Goal: Task Accomplishment & Management: Complete application form

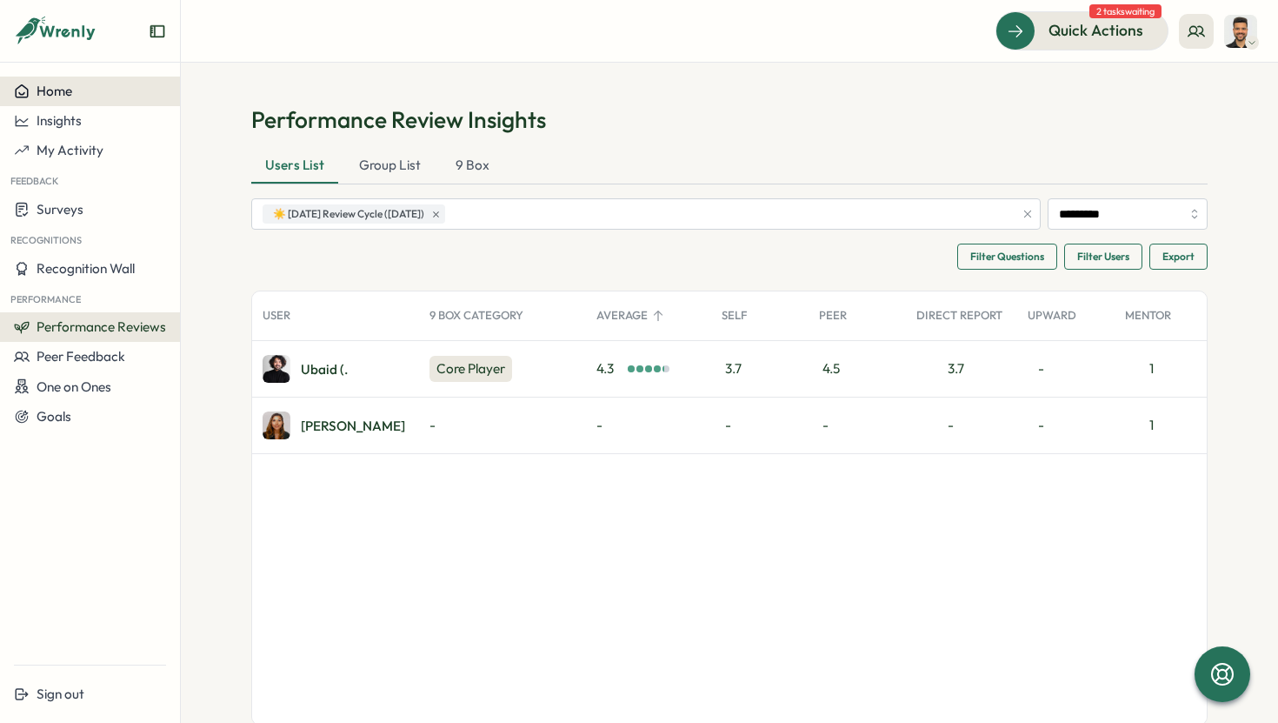
click at [96, 94] on div "Home" at bounding box center [90, 91] width 152 height 16
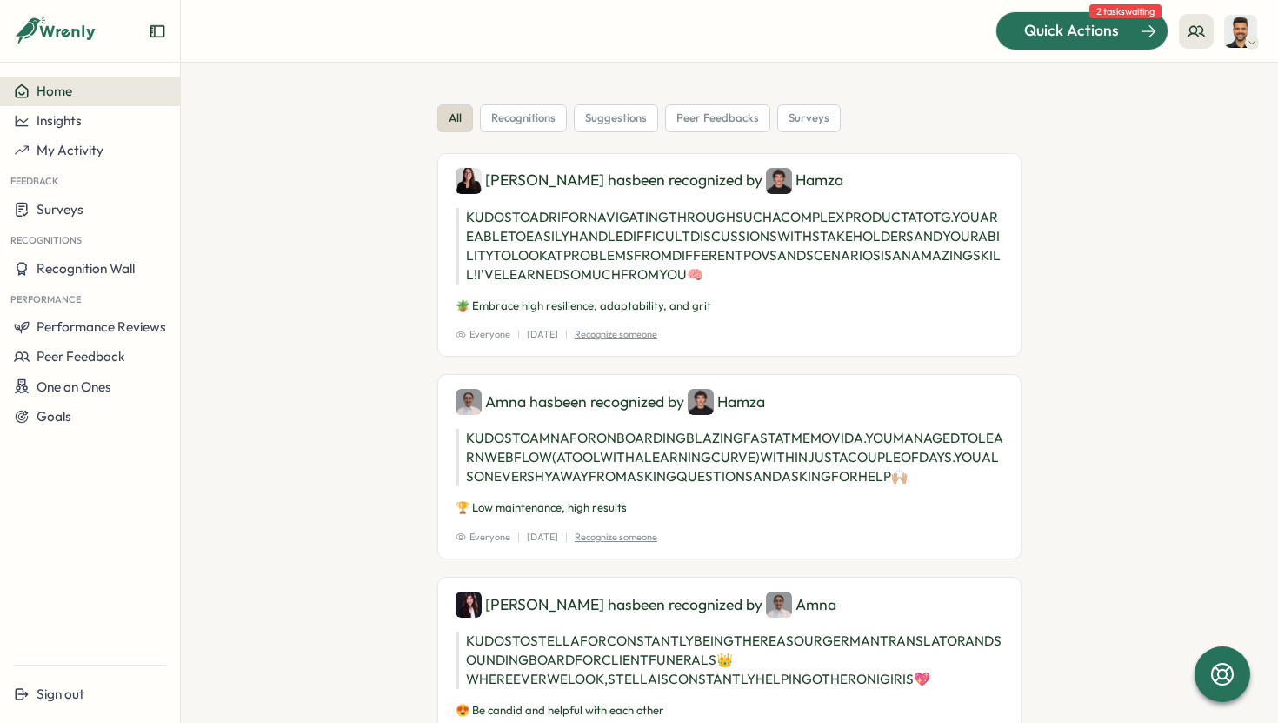
click at [1046, 37] on span "Quick Actions" at bounding box center [1071, 30] width 95 height 23
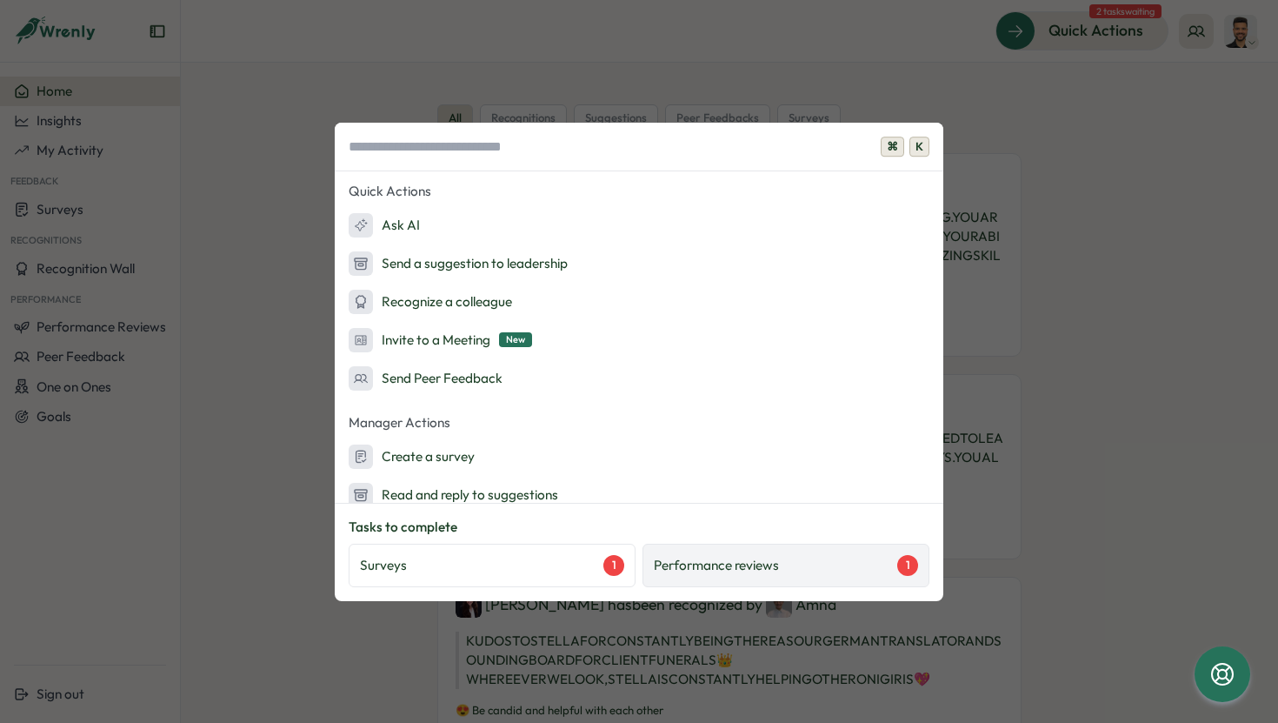
click at [706, 569] on p "Performance reviews" at bounding box center [716, 565] width 125 height 19
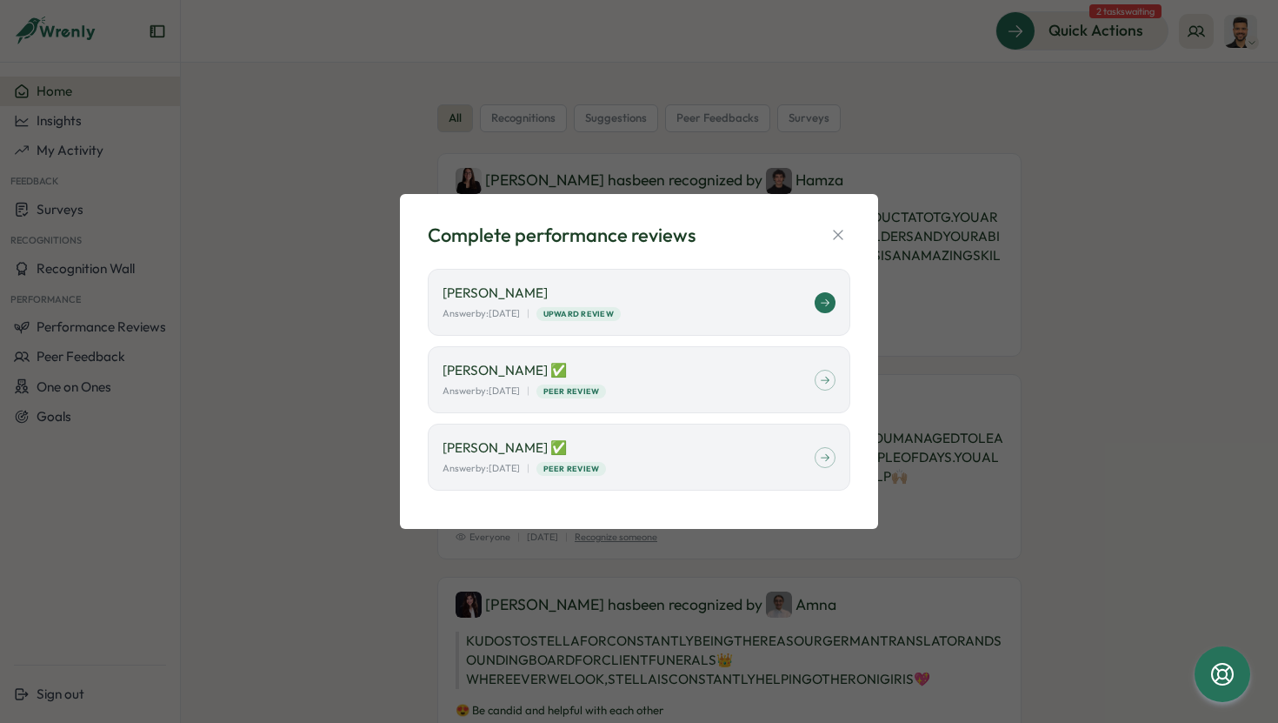
click at [773, 295] on p "[PERSON_NAME]" at bounding box center [629, 292] width 372 height 19
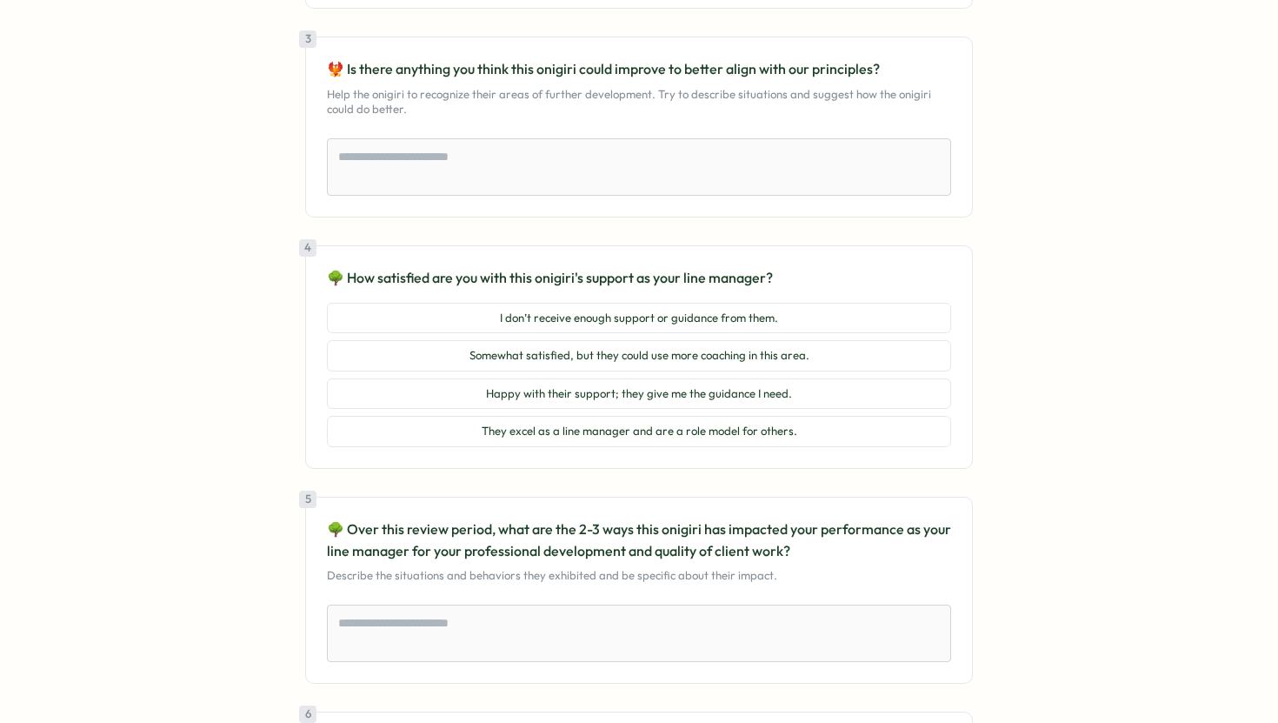
scroll to position [617, 0]
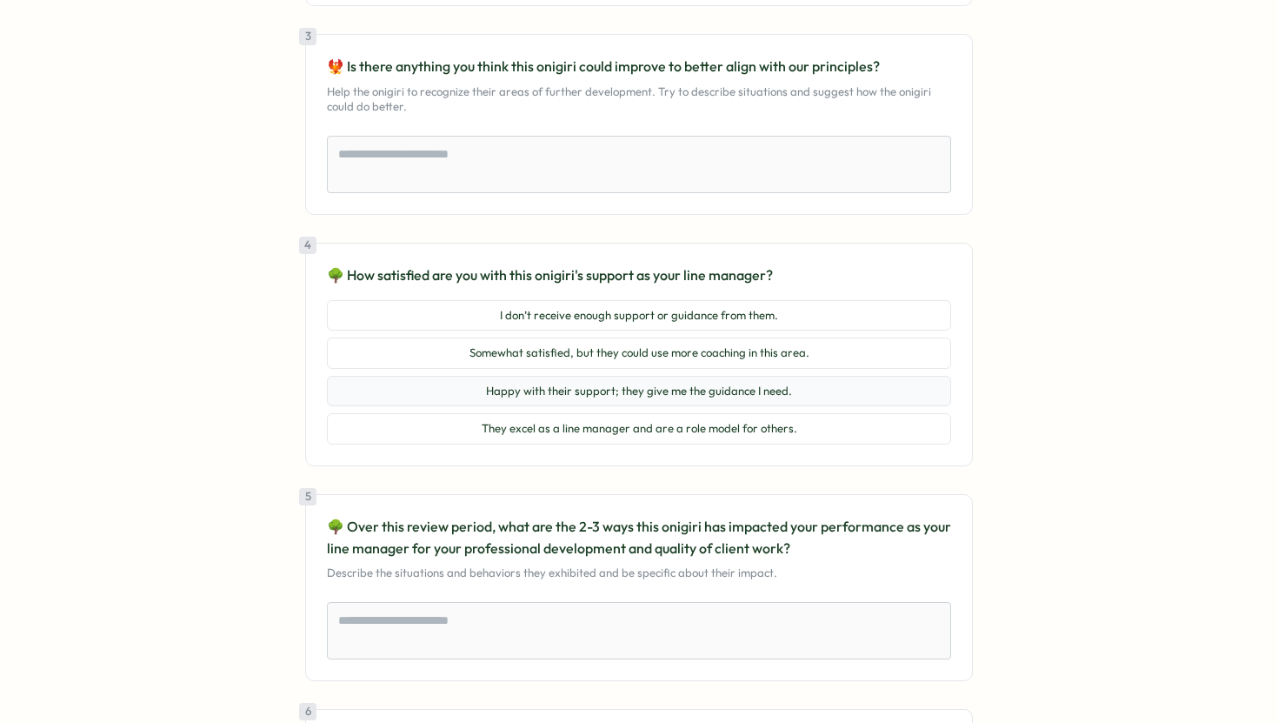
click at [764, 394] on button "Happy with their support; they give me the guidance I need." at bounding box center [639, 391] width 624 height 31
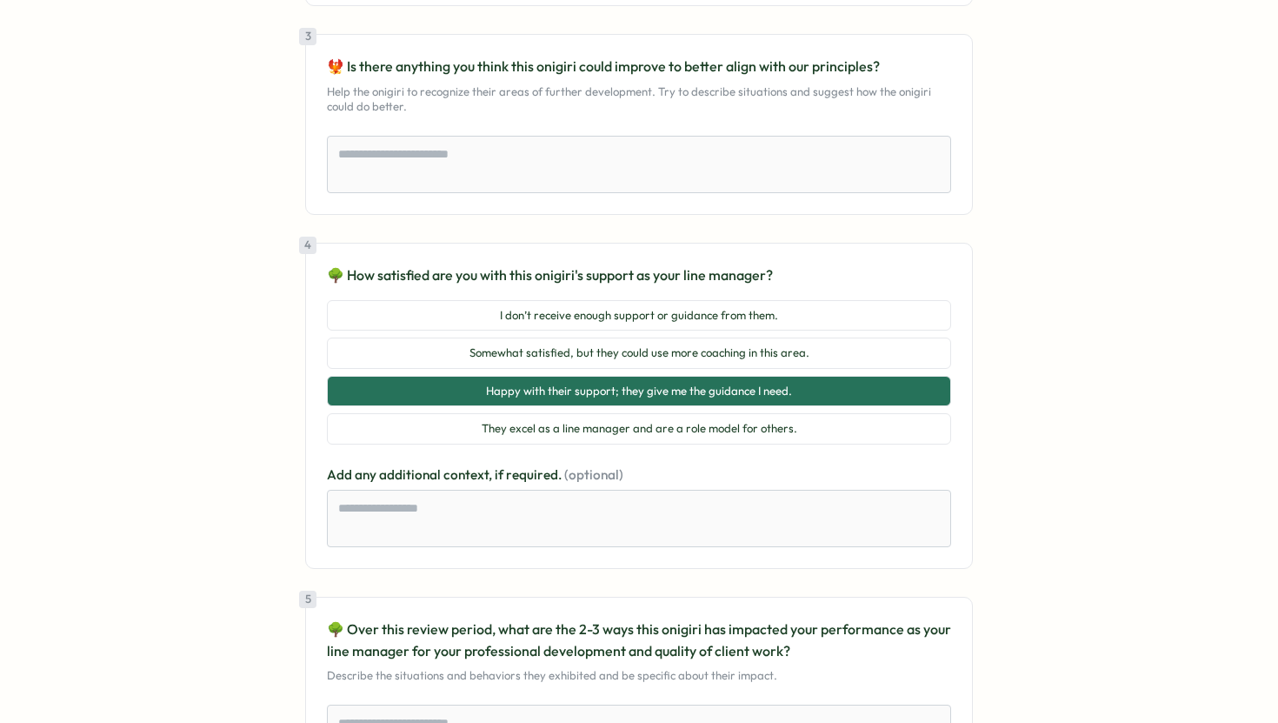
click at [1018, 423] on div "Reviewing Hasan Naqvi 🗣️ Non Anonymous responses | Upward Review | 5 total revi…" at bounding box center [639, 518] width 1237 height 2123
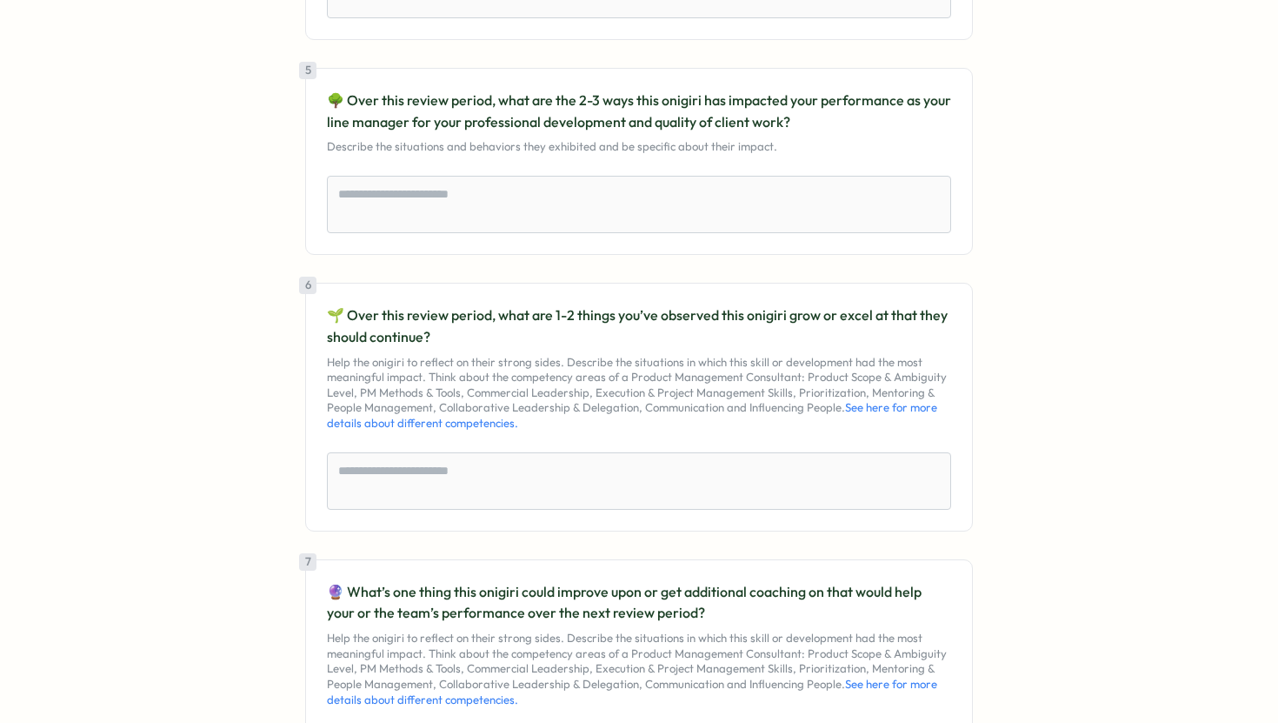
scroll to position [872, 0]
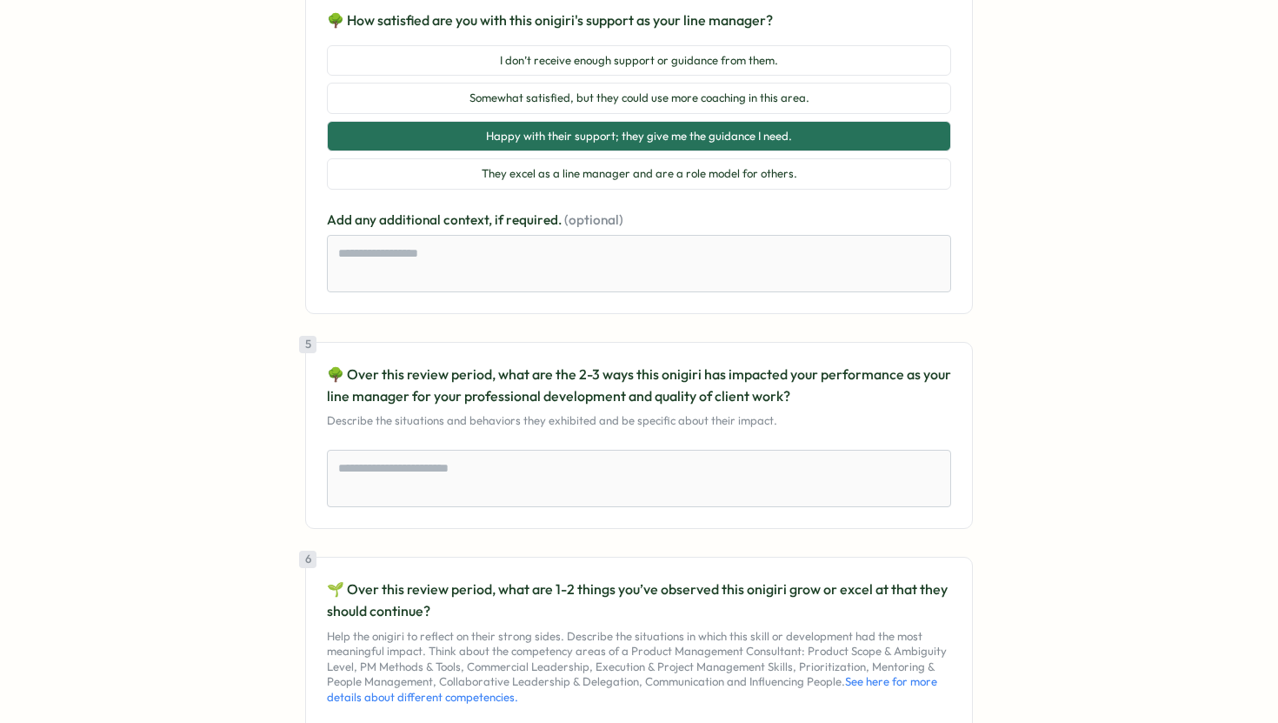
type textarea "*"
